Goal: Find specific page/section

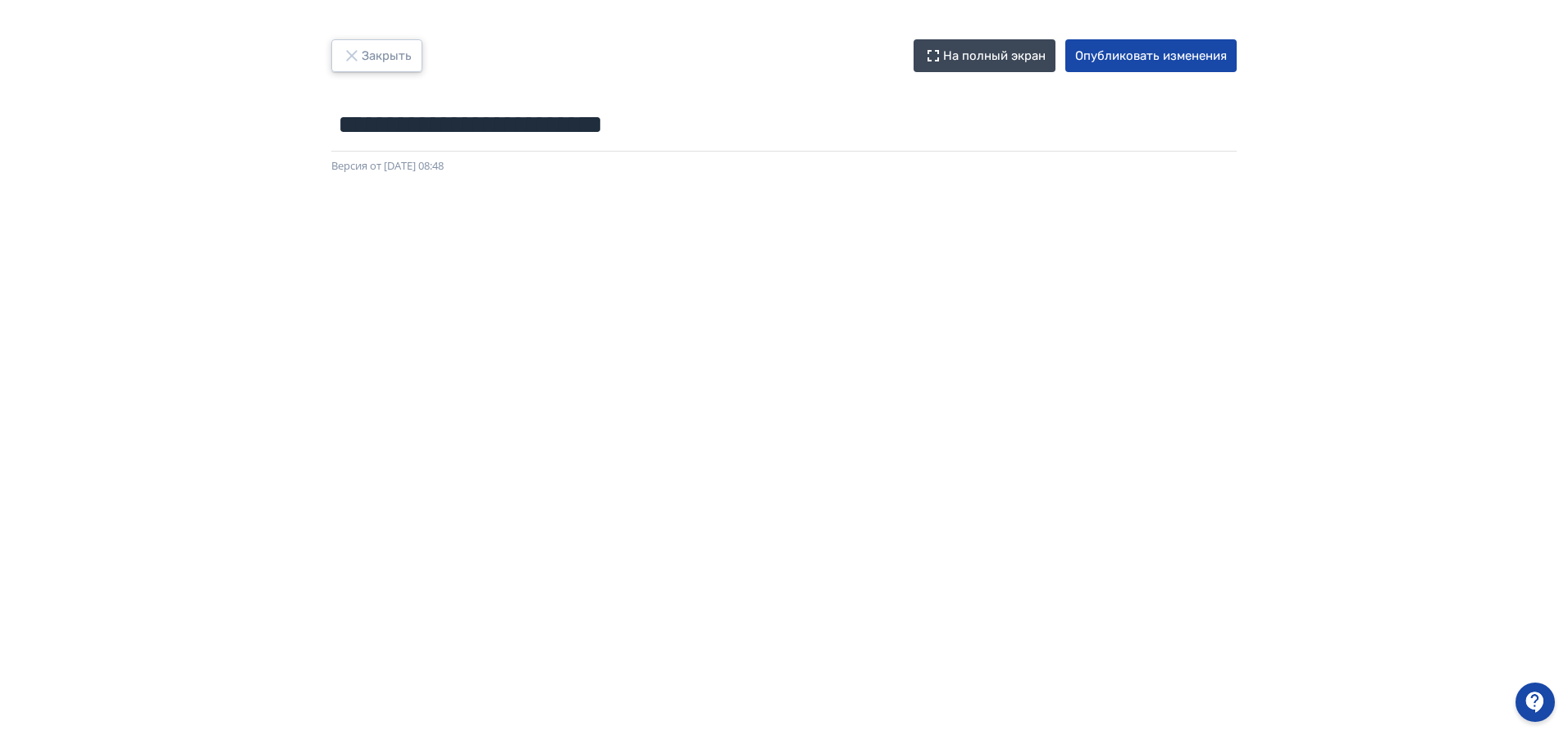
click at [396, 65] on button "Закрыть" at bounding box center [377, 56] width 91 height 33
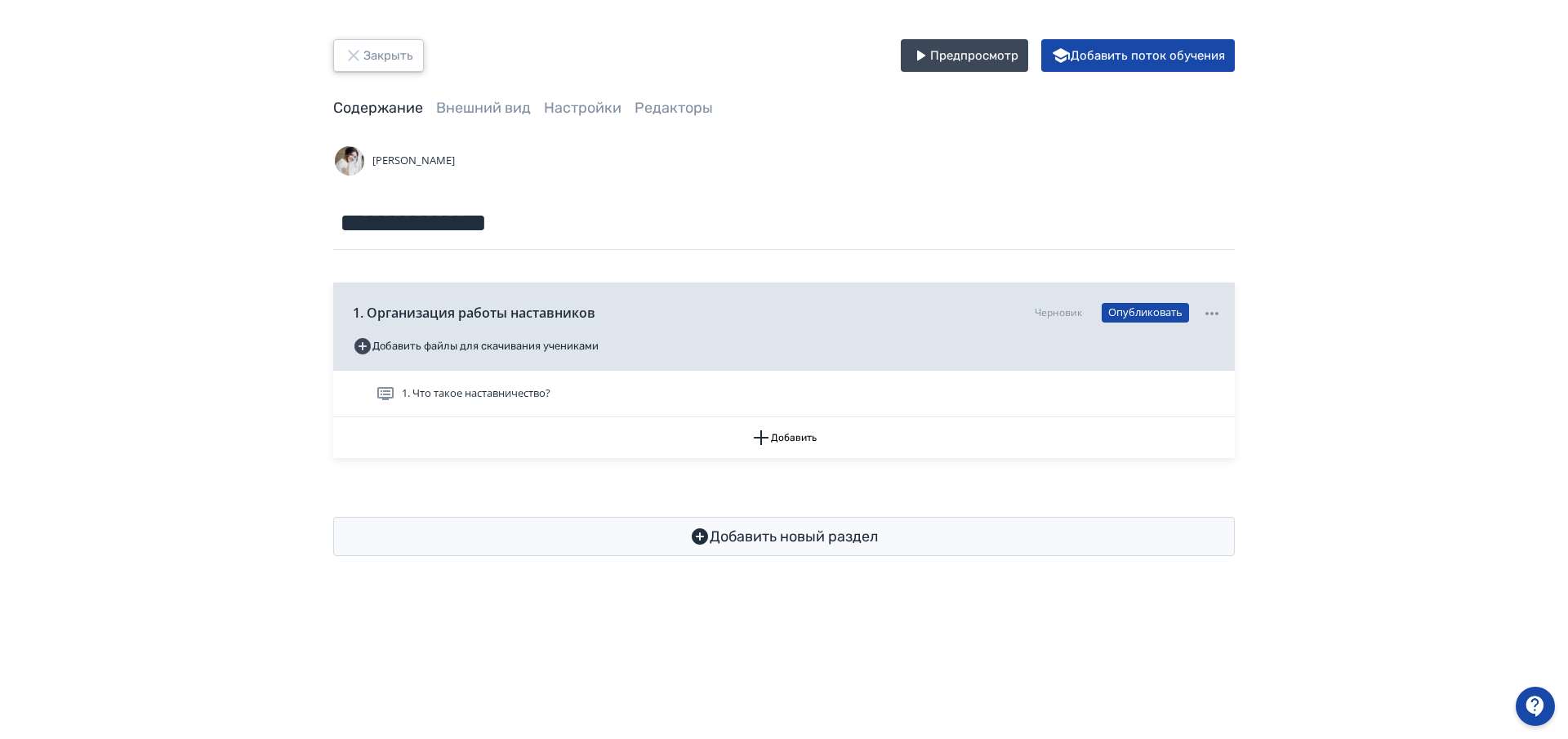
click at [375, 59] on button "Закрыть" at bounding box center [379, 56] width 91 height 33
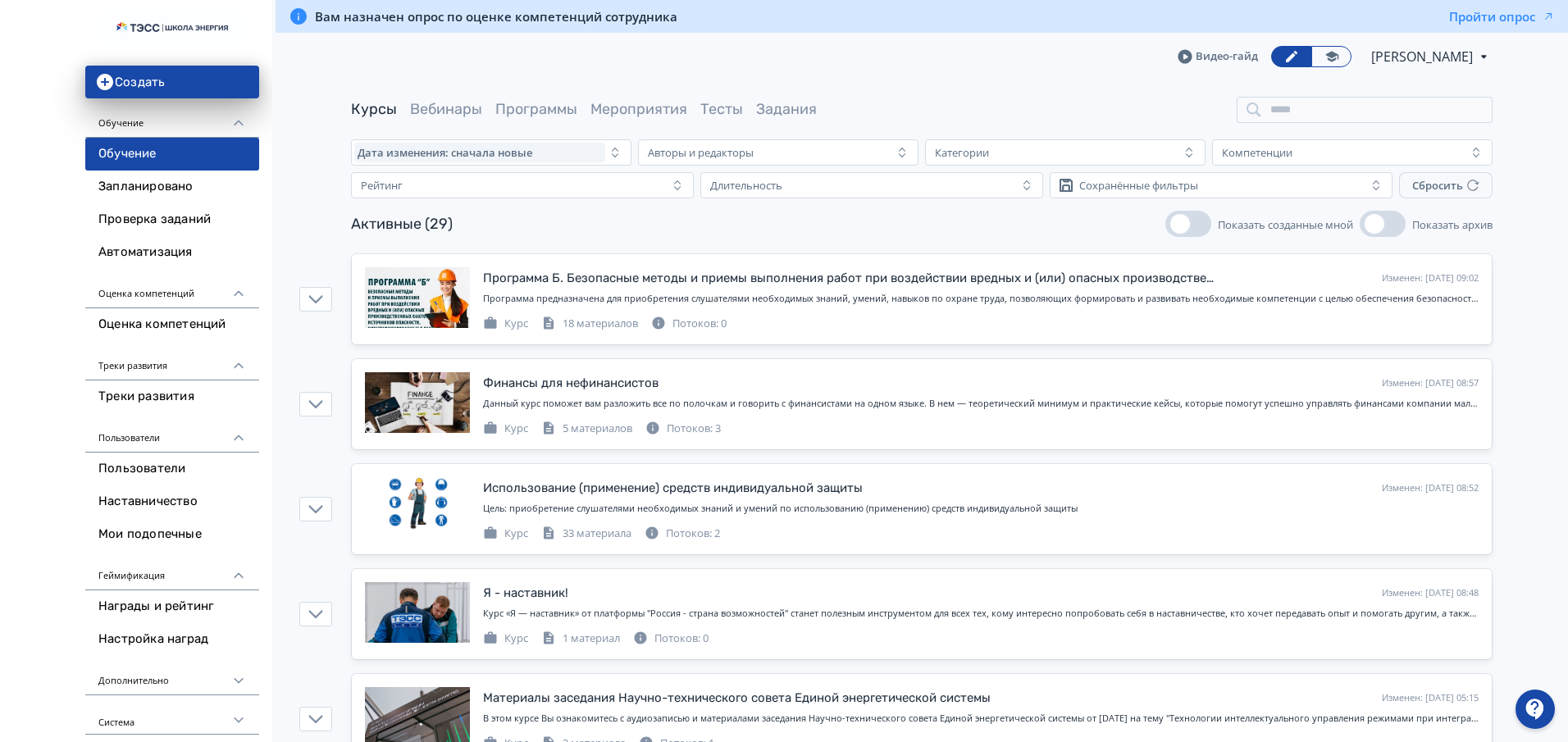
click at [1372, 58] on span "[PERSON_NAME]" at bounding box center [1422, 56] width 104 height 20
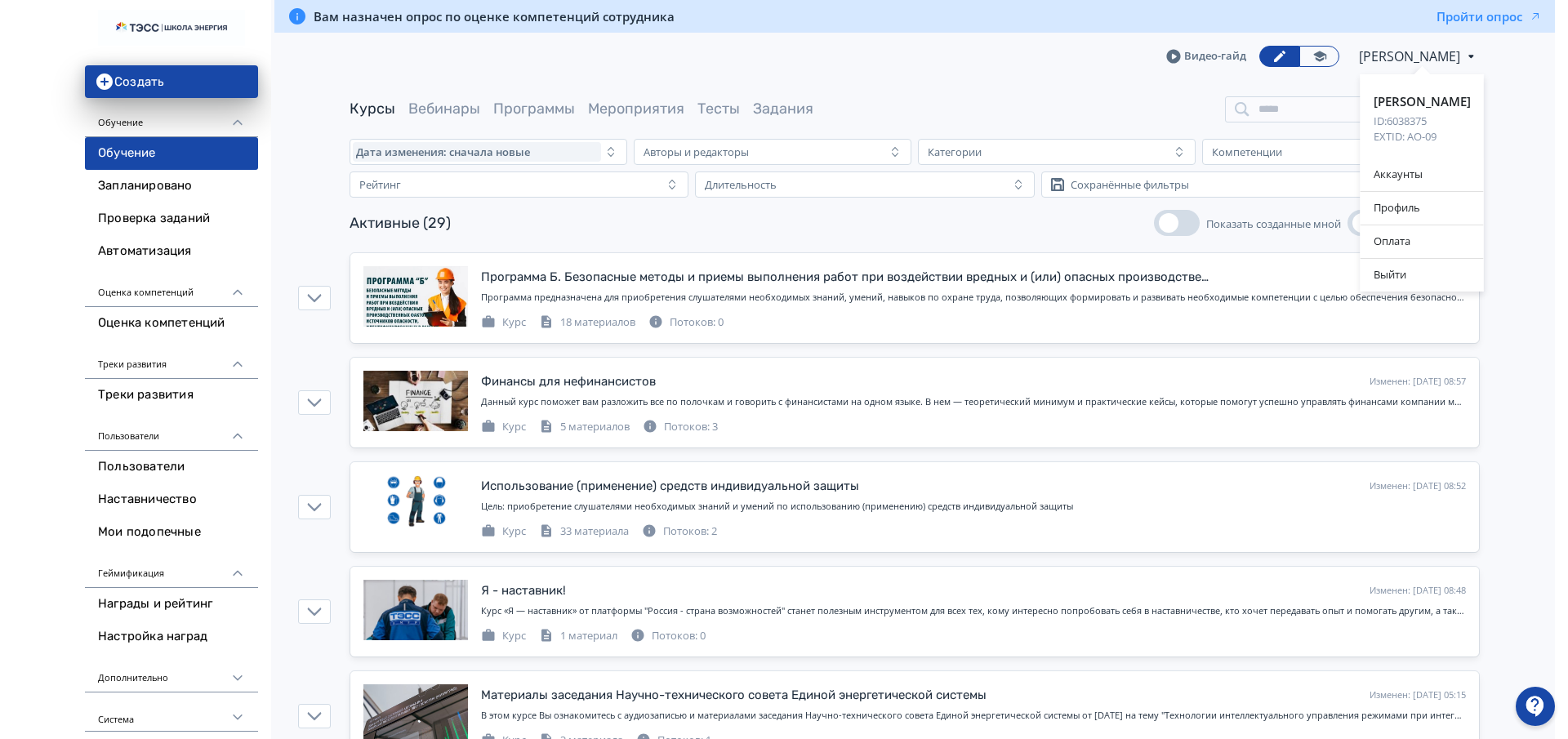
click at [1140, 89] on div "[PERSON_NAME] ID: 6038375 EXTID: АО-09 Аккаунты Профиль Оплата Выйти" at bounding box center [784, 369] width 1568 height 739
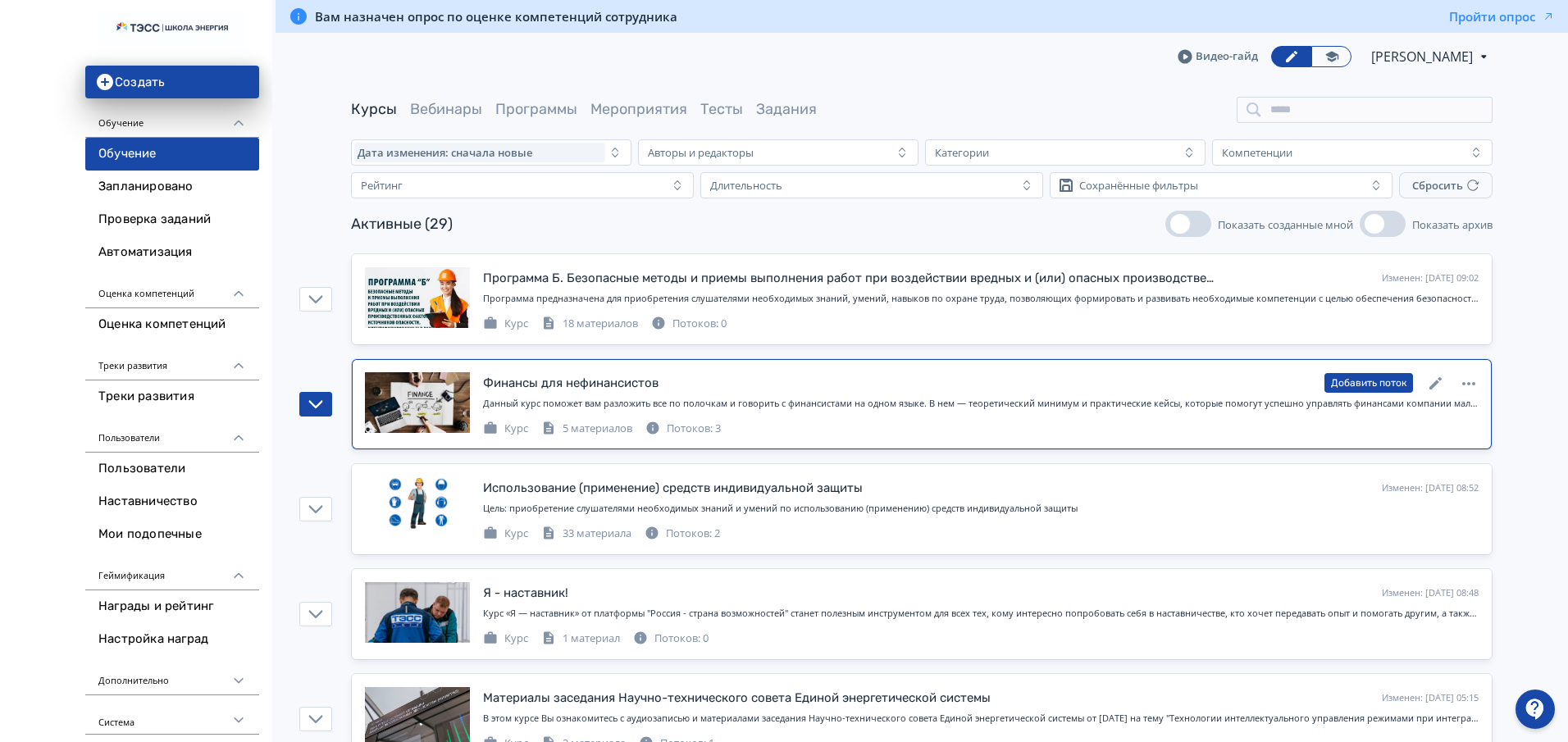
scroll to position [103, 0]
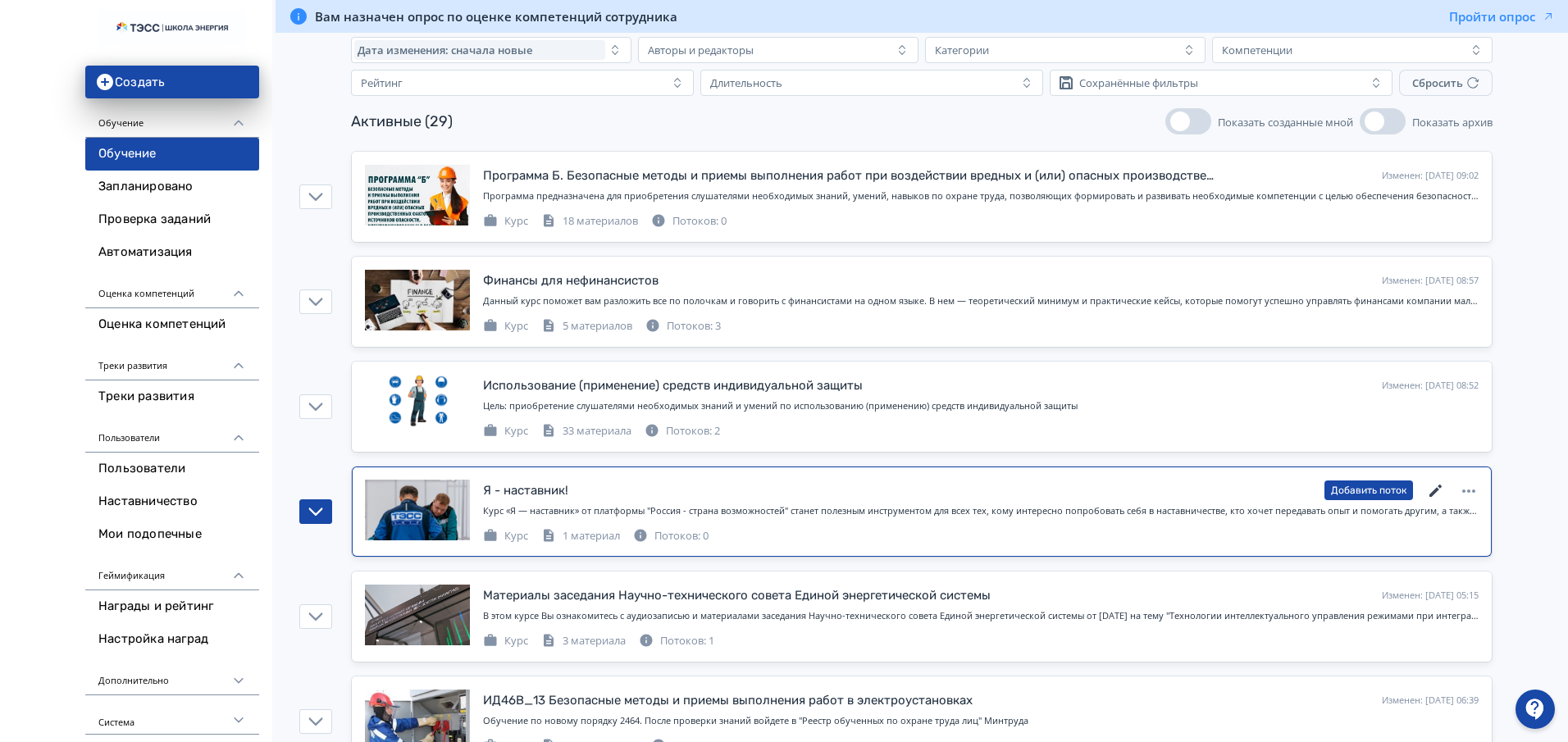
click at [1434, 492] on icon at bounding box center [1435, 490] width 12 height 12
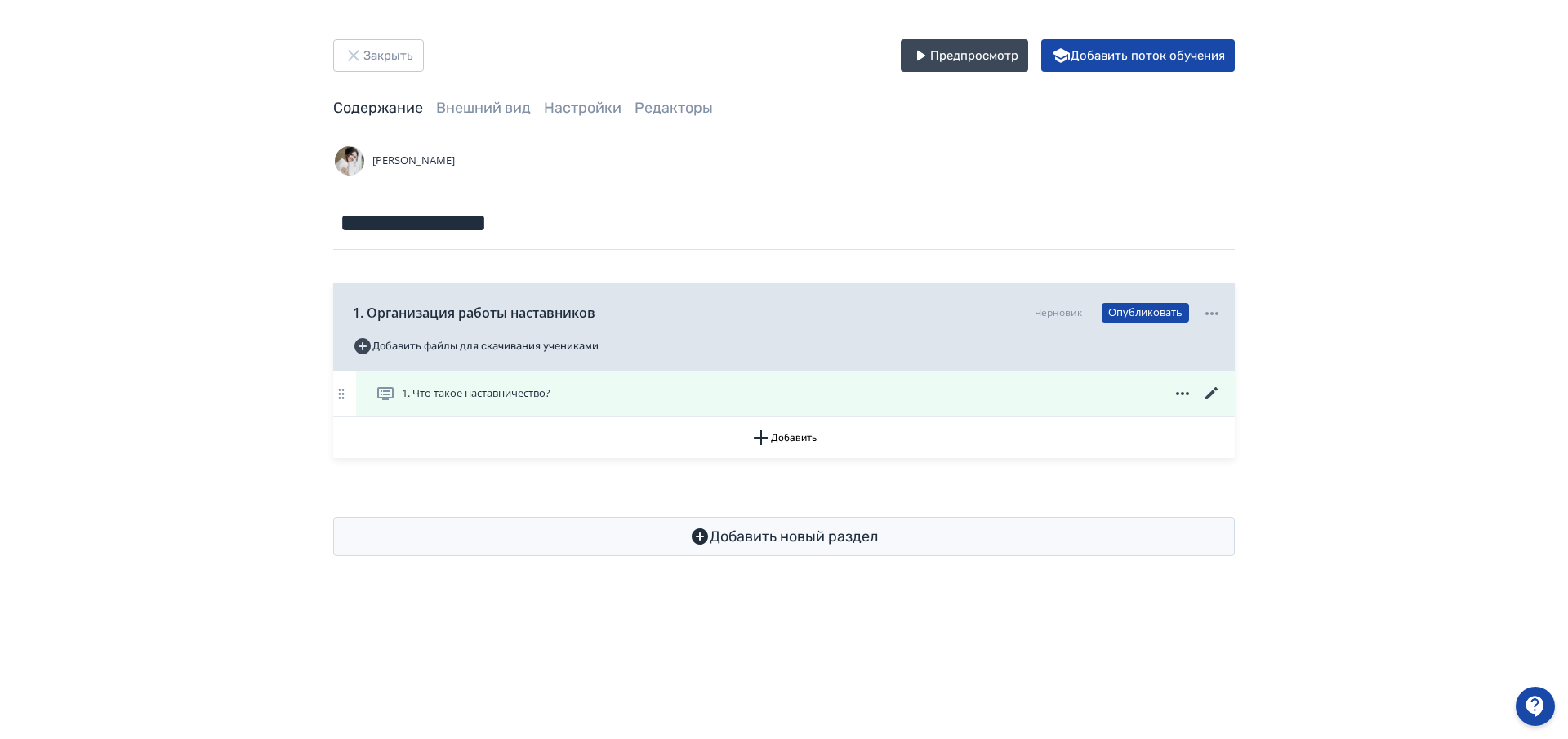
click at [1205, 392] on icon at bounding box center [1212, 393] width 20 height 20
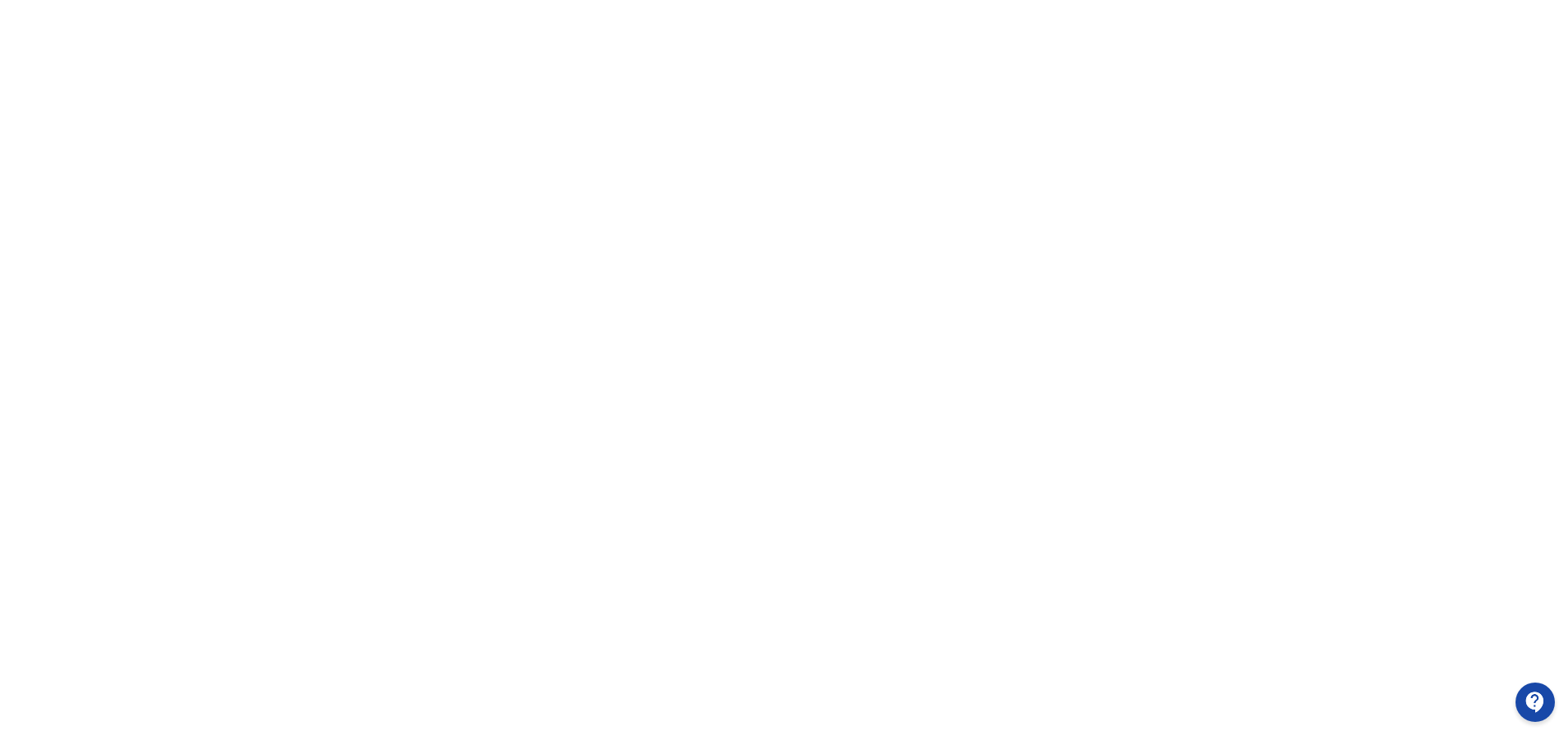
scroll to position [209, 0]
